Goal: Information Seeking & Learning: Learn about a topic

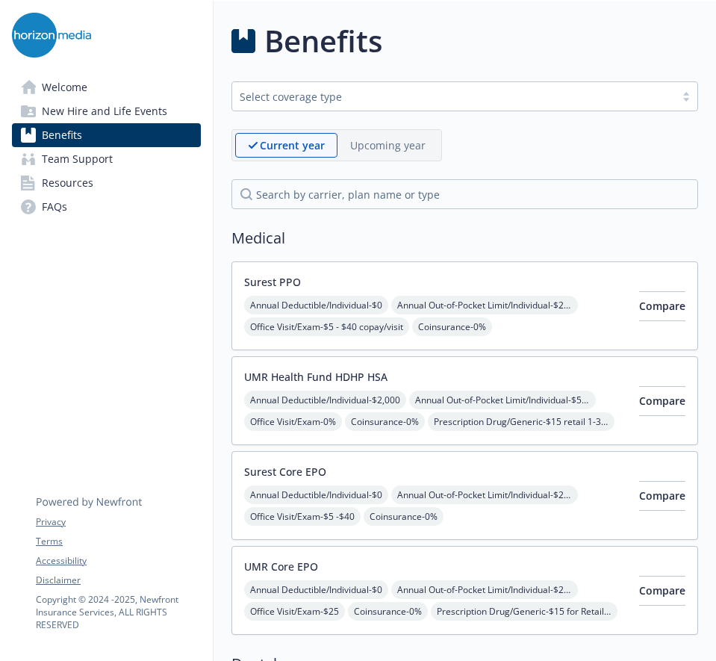
click at [411, 287] on div "Surest PPO Annual Deductible/Individual - $0 Annual Out-of-Pocket Limit/Individ…" at bounding box center [435, 305] width 383 height 63
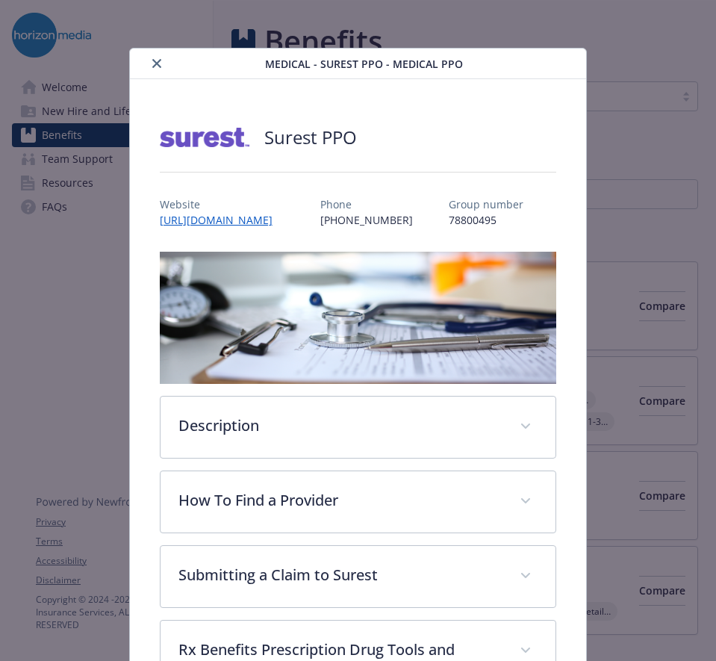
scroll to position [45, 0]
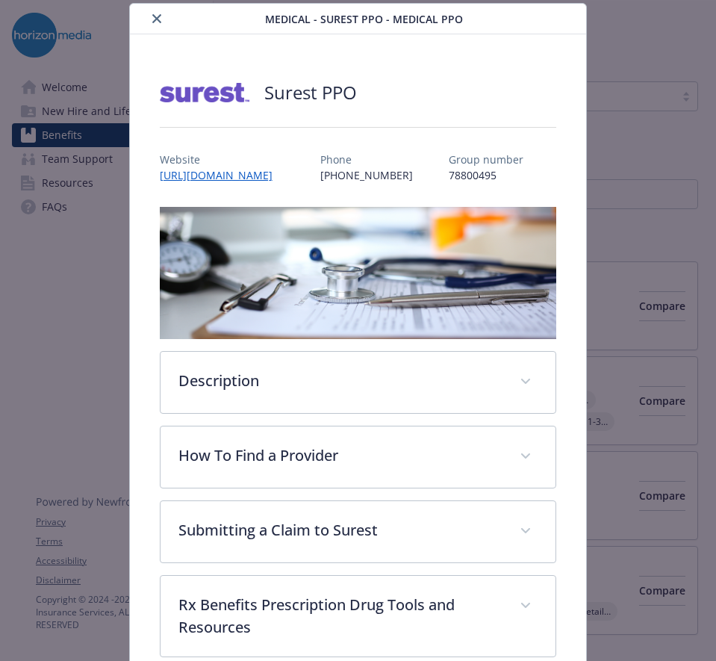
click at [541, 69] on div "Surest PPO Website [URL][DOMAIN_NAME] Phone [PHONE_NUMBER] Group number 7880049…" at bounding box center [358, 597] width 457 height 1126
click at [159, 21] on button "close" at bounding box center [157, 19] width 18 height 18
